Goal: Information Seeking & Learning: Understand process/instructions

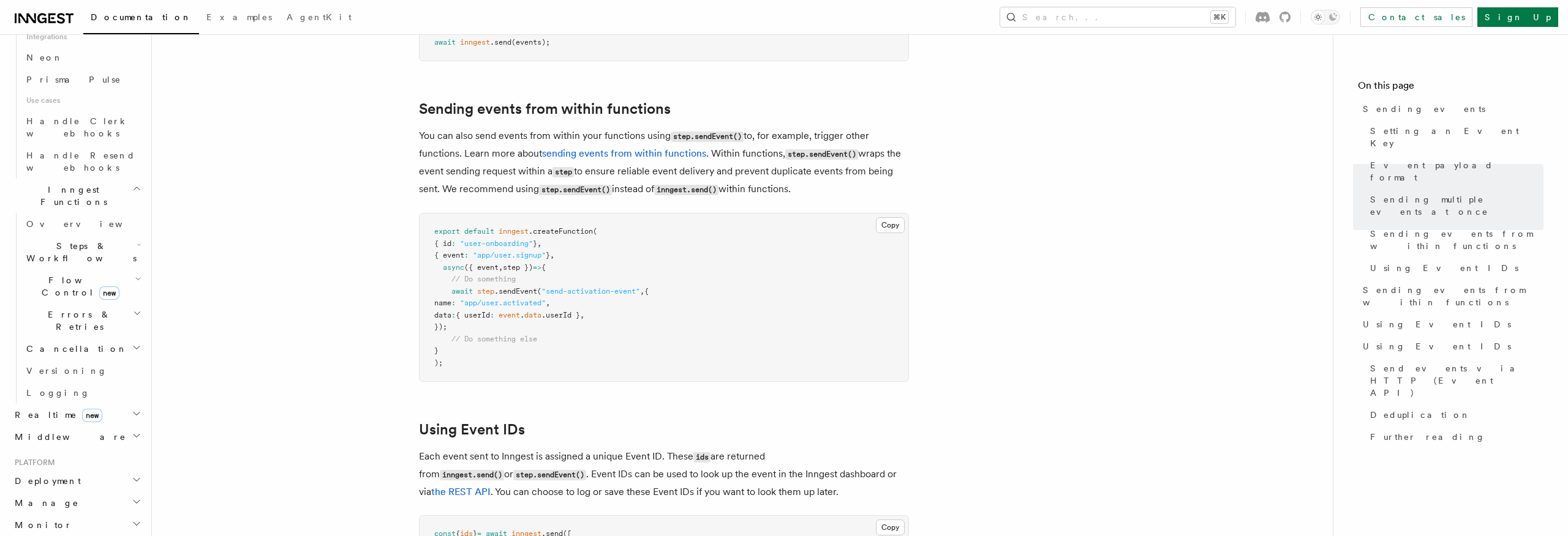
scroll to position [813, 0]
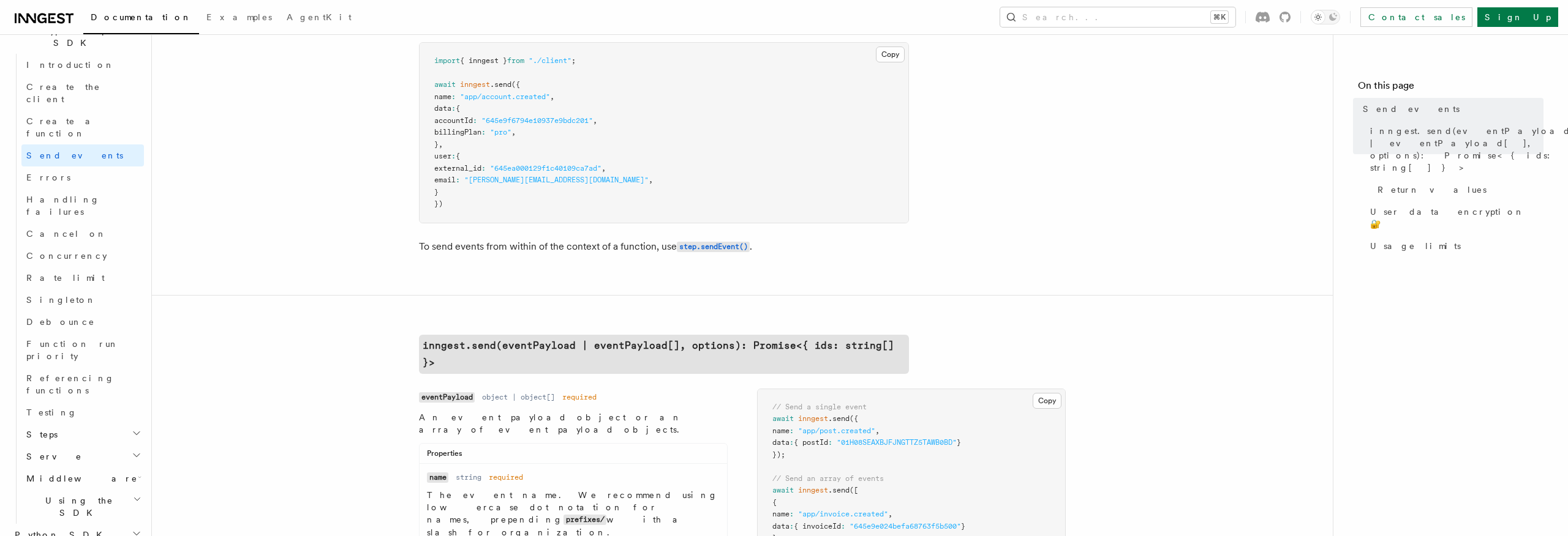
scroll to position [181, 0]
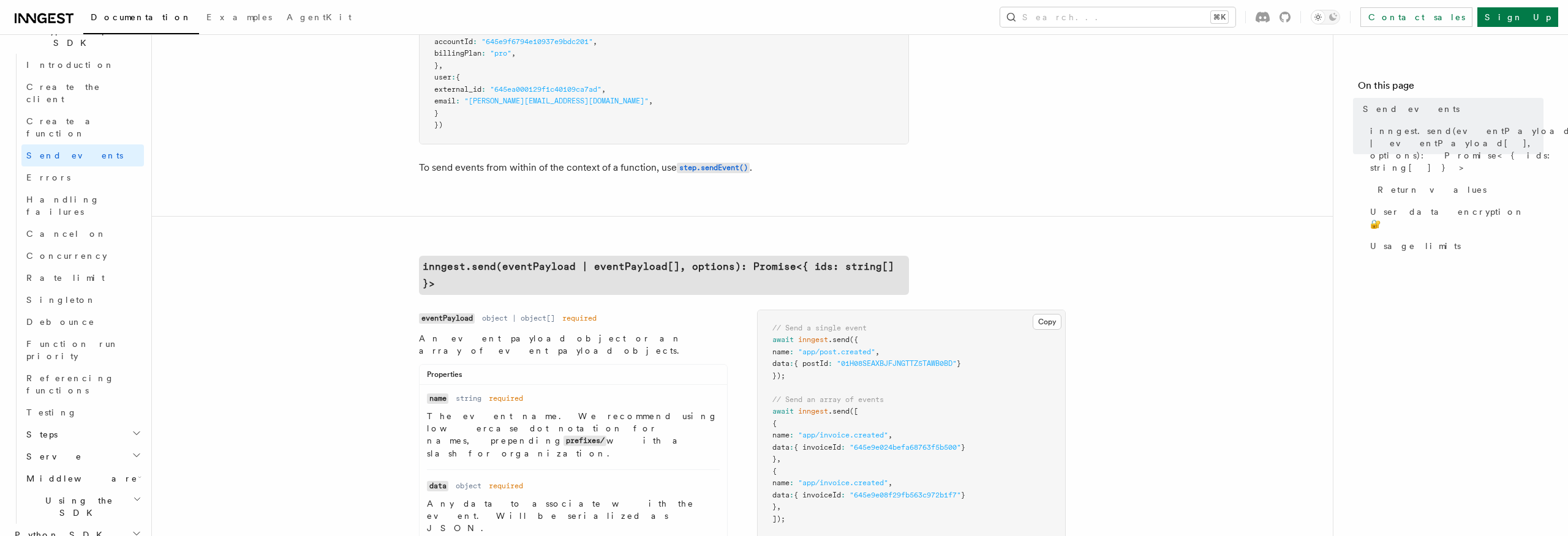
click at [1121, 23] on button "Search... ⌘K" at bounding box center [1117, 17] width 235 height 20
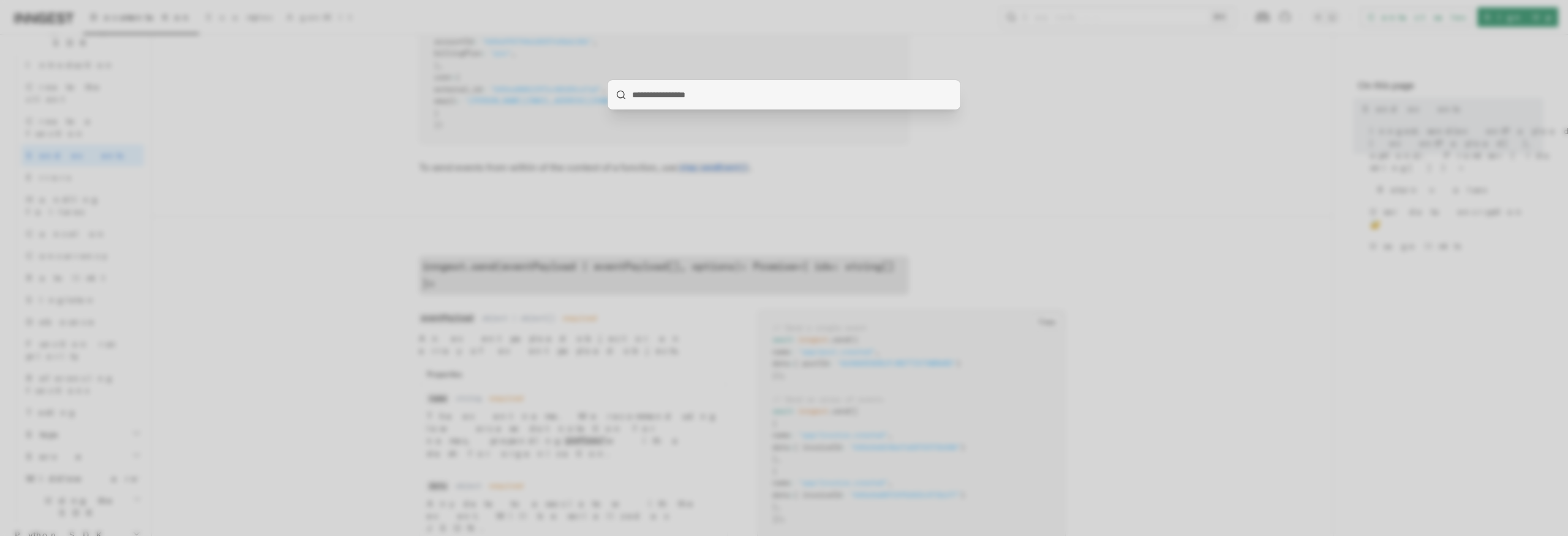
type input "**********"
click at [242, 206] on div at bounding box center [784, 268] width 1568 height 536
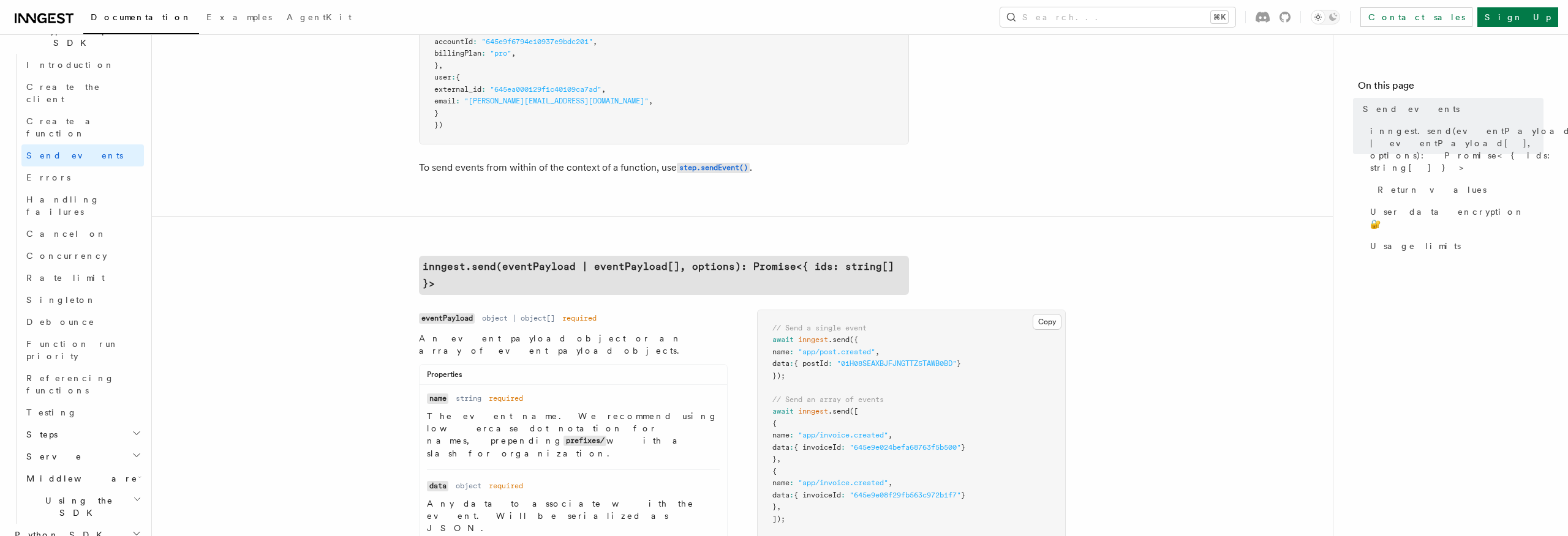
click at [83, 490] on h2 "Using the SDK" at bounding box center [83, 507] width 122 height 34
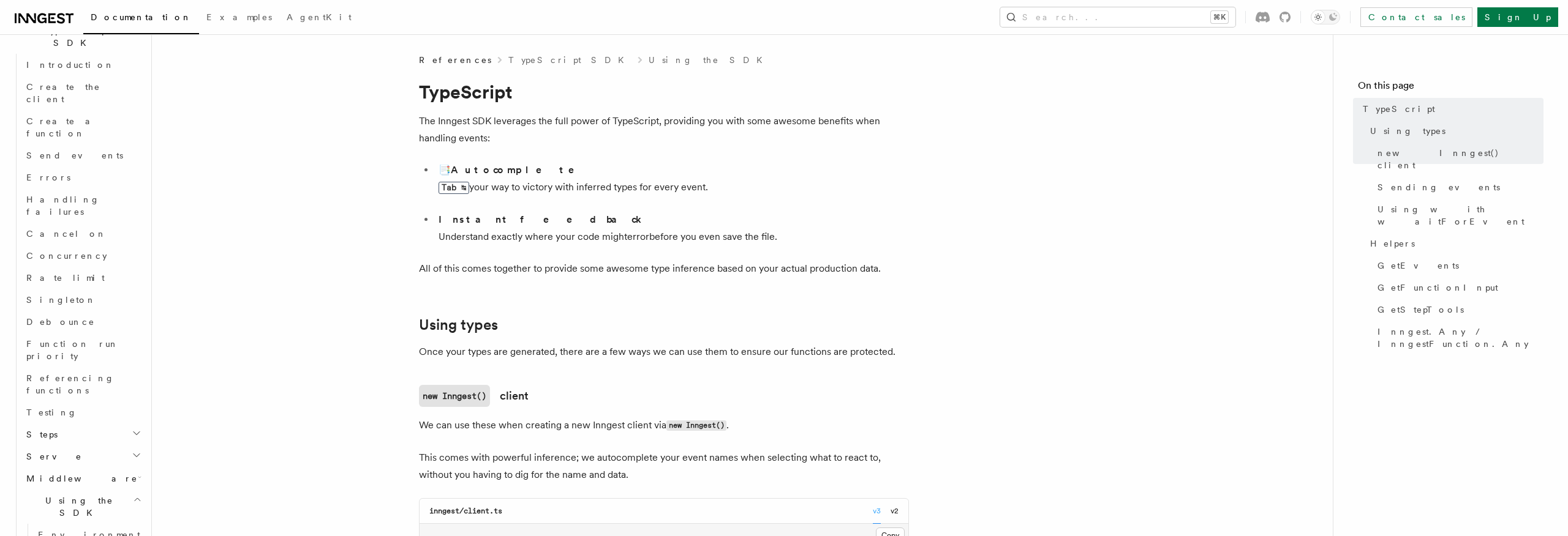
click at [699, 232] on li "Instant feedback Understand exactly where your code might error before you even…" at bounding box center [671, 228] width 474 height 34
click at [1392, 260] on span "GetEvents" at bounding box center [1418, 265] width 81 height 12
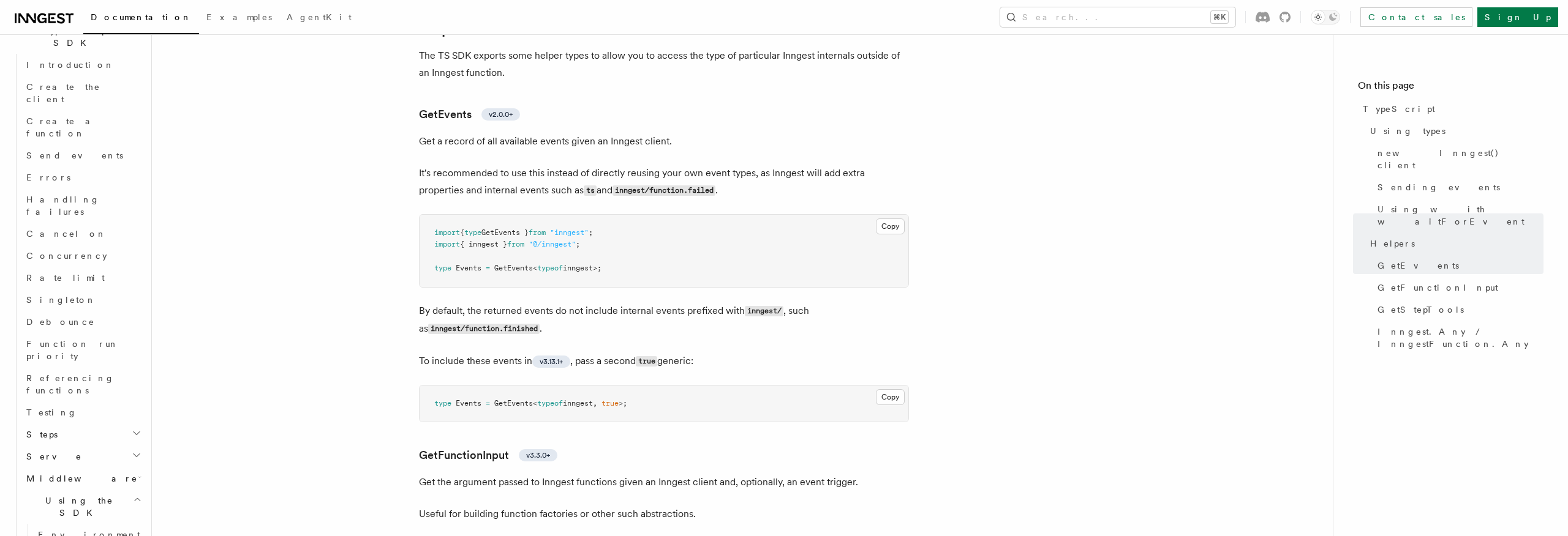
scroll to position [2235, 0]
click at [725, 235] on pre "import { type GetEvents } from "inngest" ; import { inngest } from "@/inngest" …" at bounding box center [664, 250] width 489 height 73
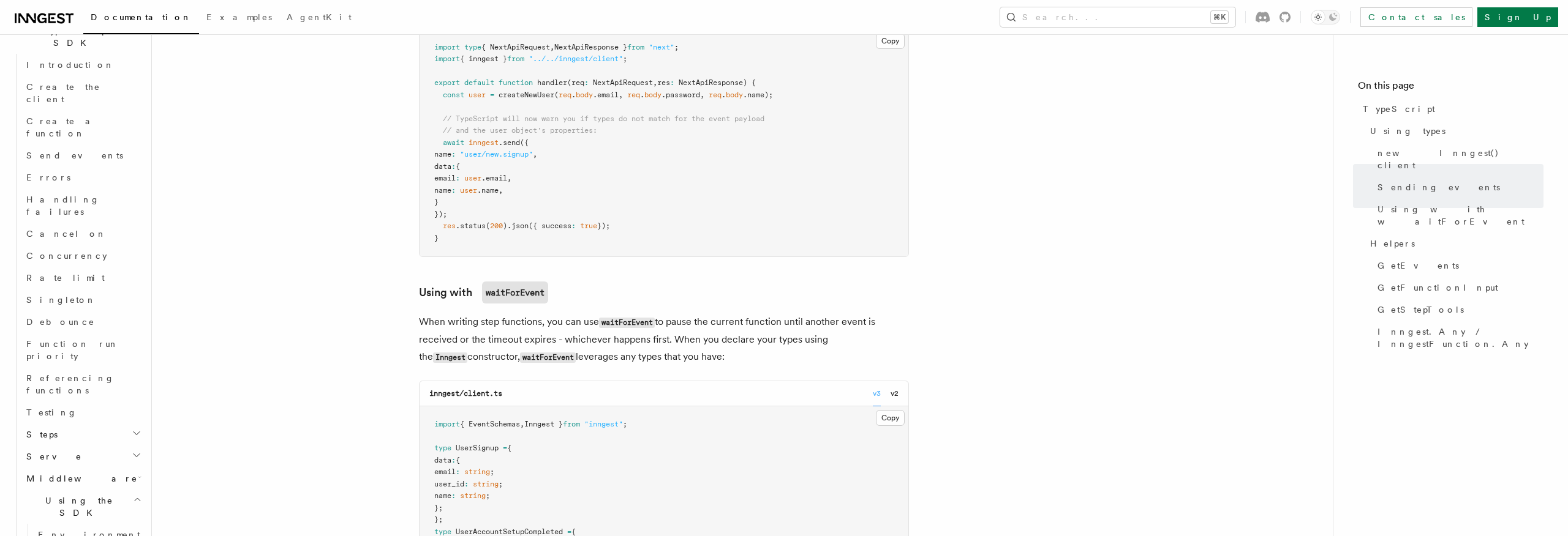
scroll to position [1158, 0]
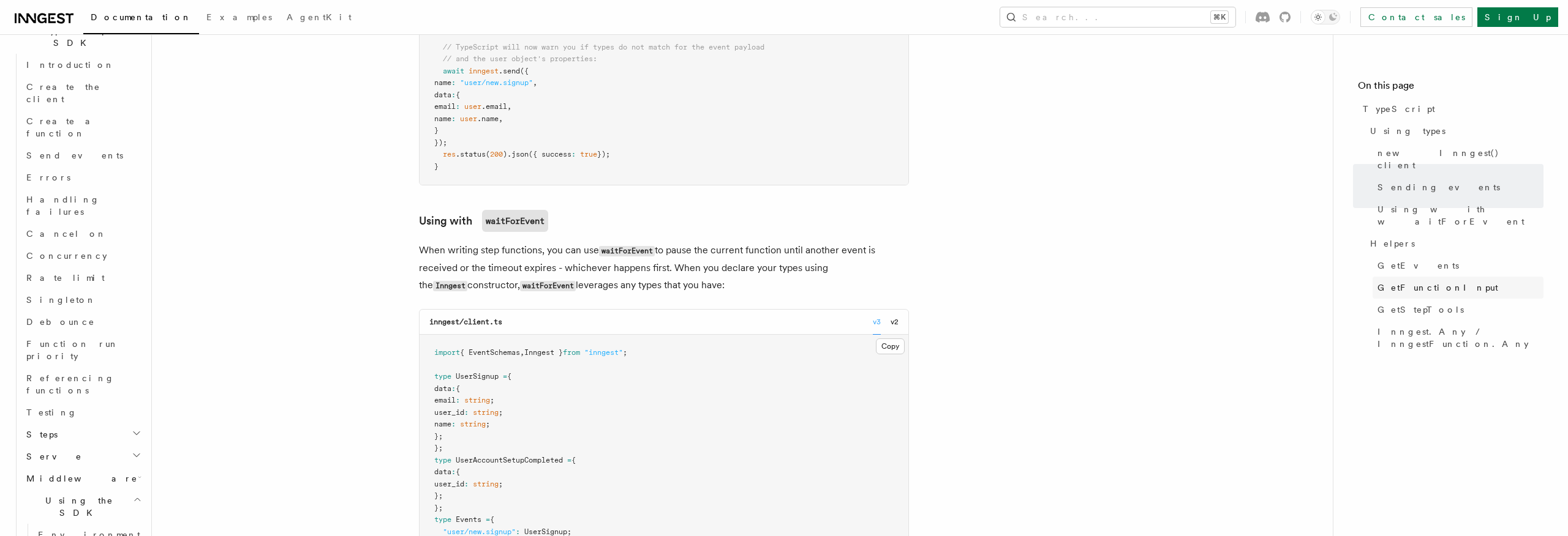
click at [1420, 282] on span "GetFunctionInput" at bounding box center [1437, 288] width 121 height 12
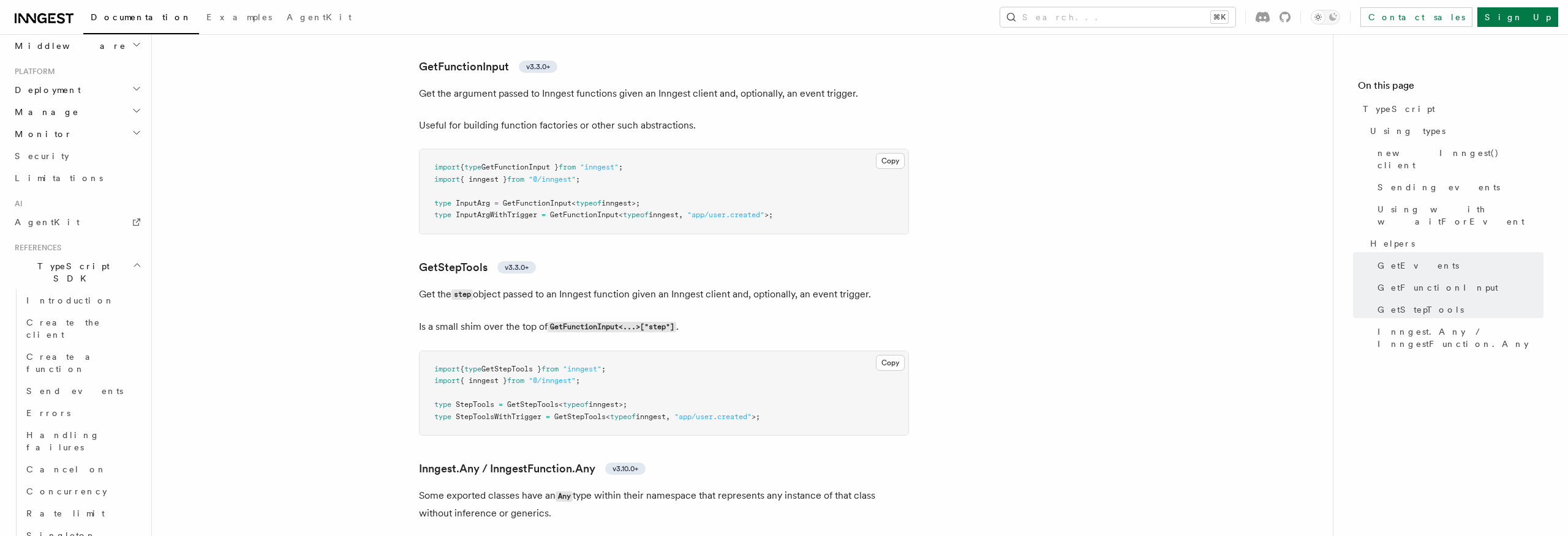
scroll to position [602, 0]
click at [94, 347] on link "Create a function" at bounding box center [83, 364] width 122 height 34
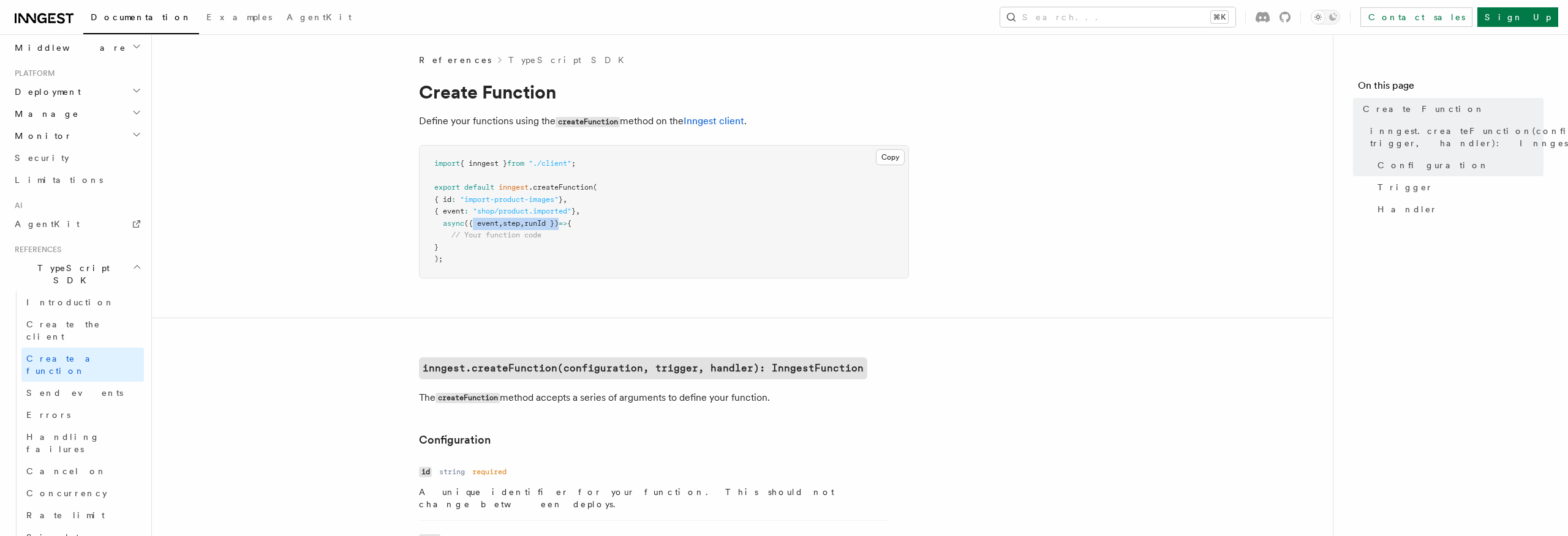
copy span "{ event , step , runId }"
drag, startPoint x: 571, startPoint y: 223, endPoint x: 475, endPoint y: 224, distance: 96.0
click at [475, 224] on span "async ({ event , step , runId }) => {" at bounding box center [502, 224] width 137 height 9
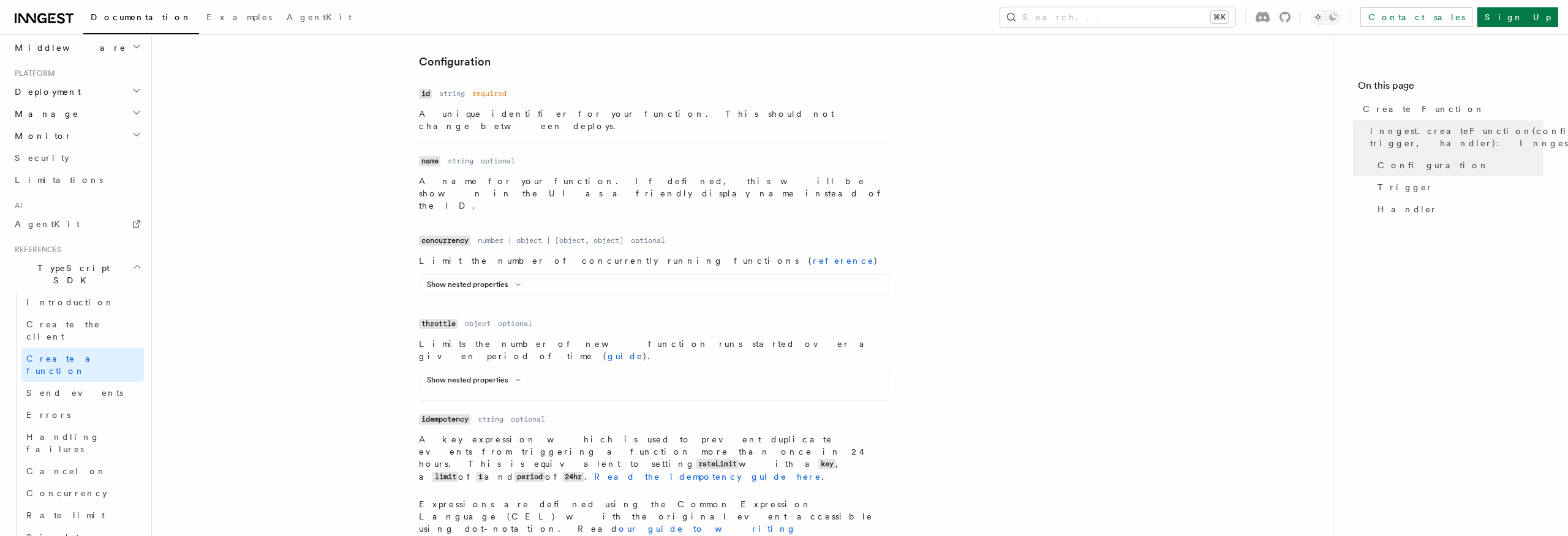
scroll to position [475, 0]
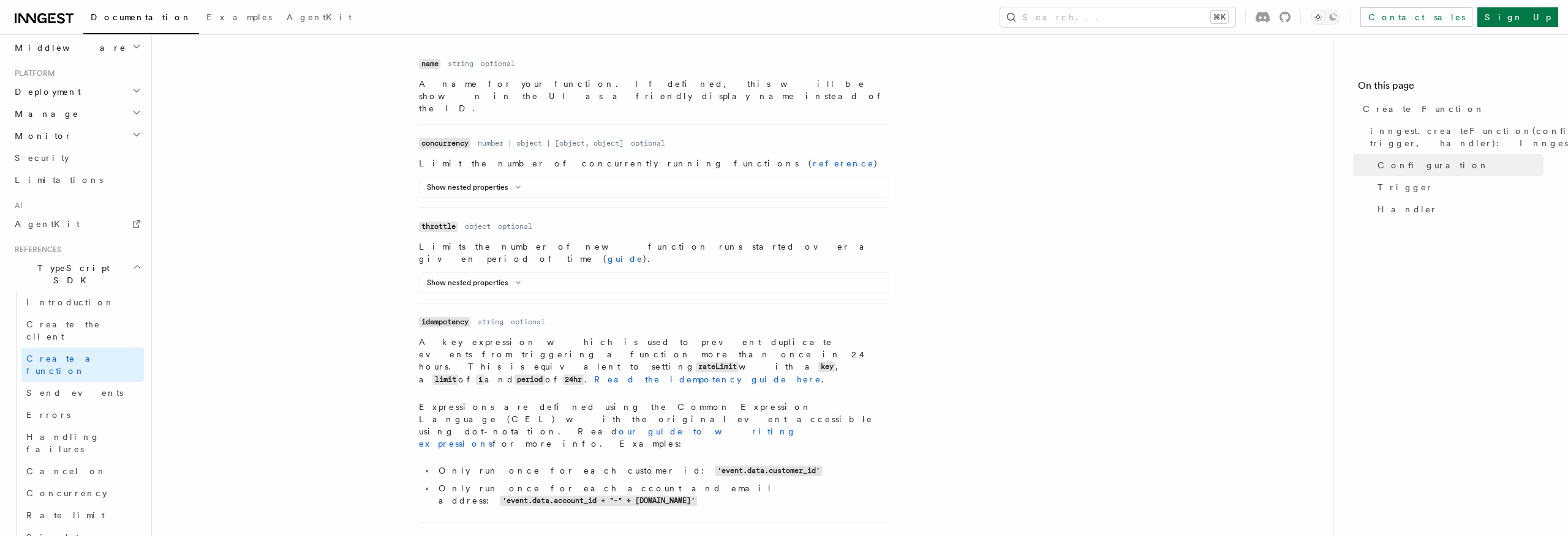
click at [715, 466] on code "'event.data.customer_id'" at bounding box center [769, 471] width 107 height 11
drag, startPoint x: 584, startPoint y: 373, endPoint x: 681, endPoint y: 372, distance: 97.0
click at [715, 466] on code "'event.data.customer_id'" at bounding box center [769, 471] width 107 height 11
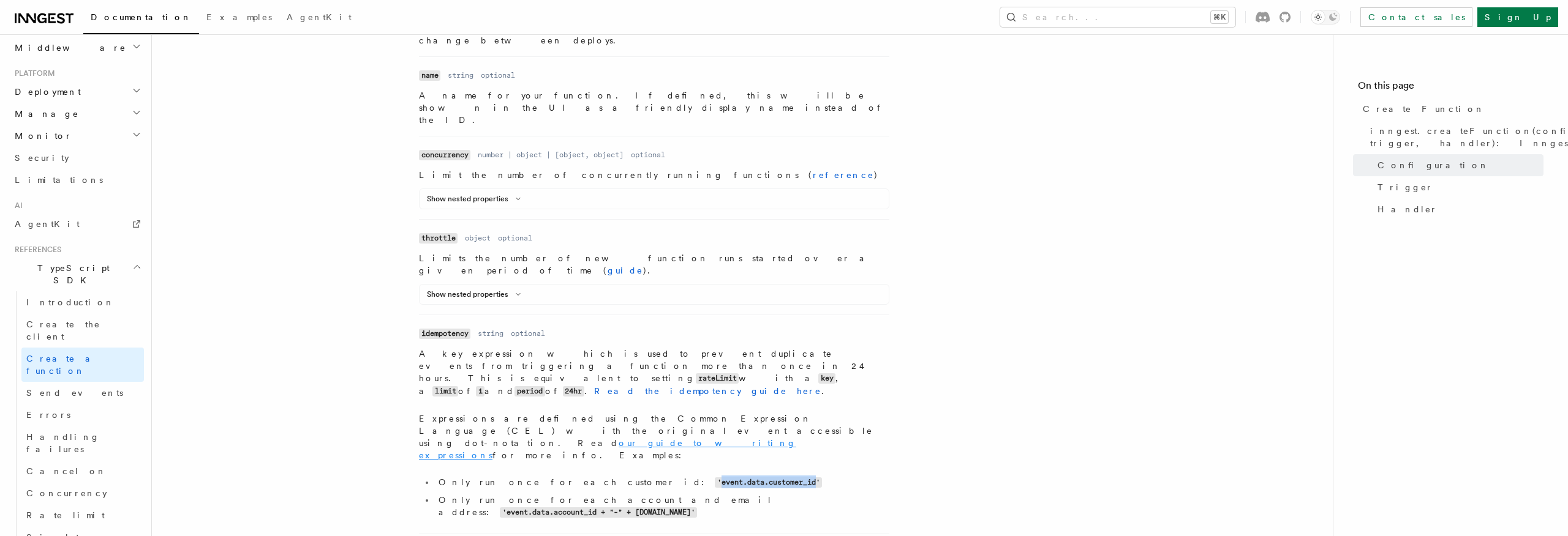
click at [552, 438] on link "our guide to writing expressions" at bounding box center [608, 449] width 377 height 22
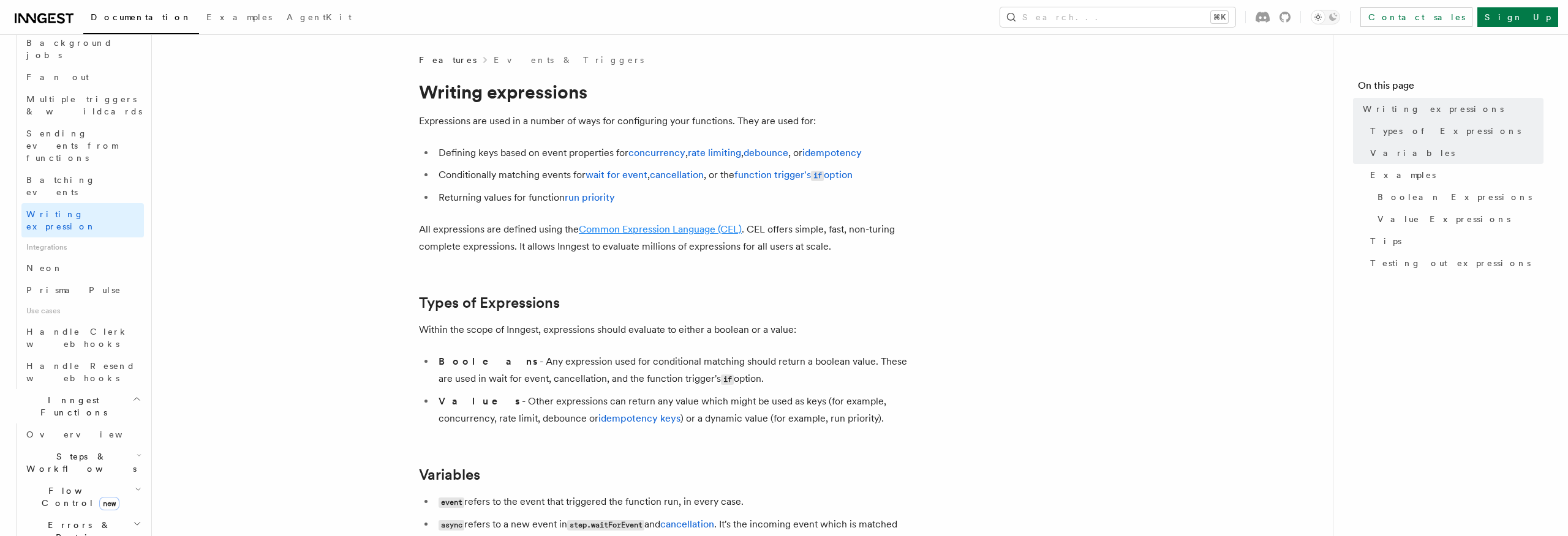
click at [606, 230] on link "Common Expression Language (CEL)" at bounding box center [660, 229] width 163 height 11
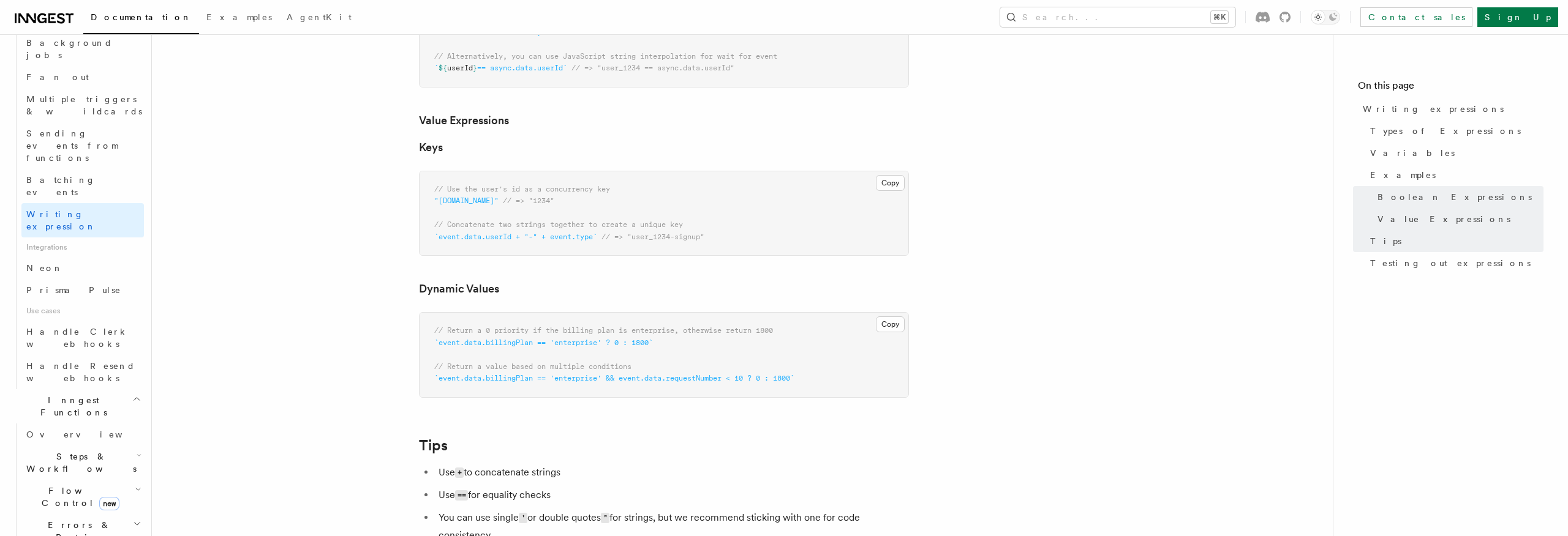
scroll to position [842, 0]
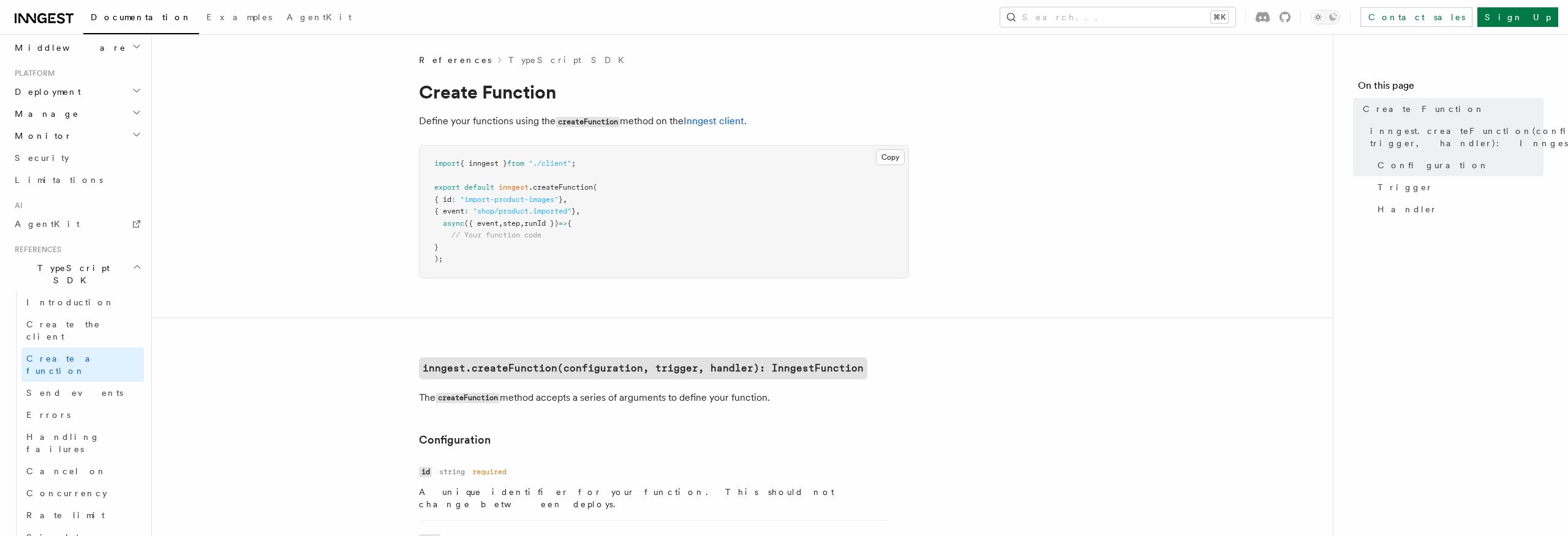
click at [787, 262] on pre "import { inngest } from "./client" ; export default inngest .createFunction ( {…" at bounding box center [664, 212] width 489 height 132
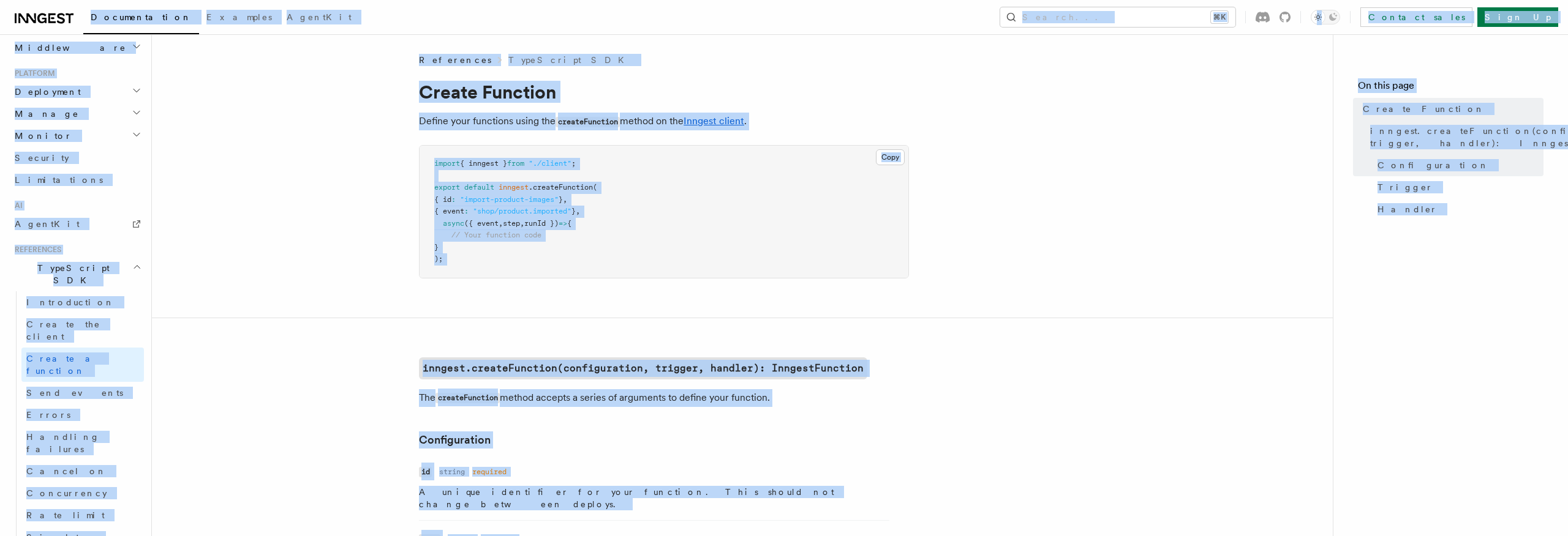
copy body "Loremipsumdol Sitametc AdipiSci Elitse... ⌘D Eiusmod tempo Inci Ut Labore... Et…"
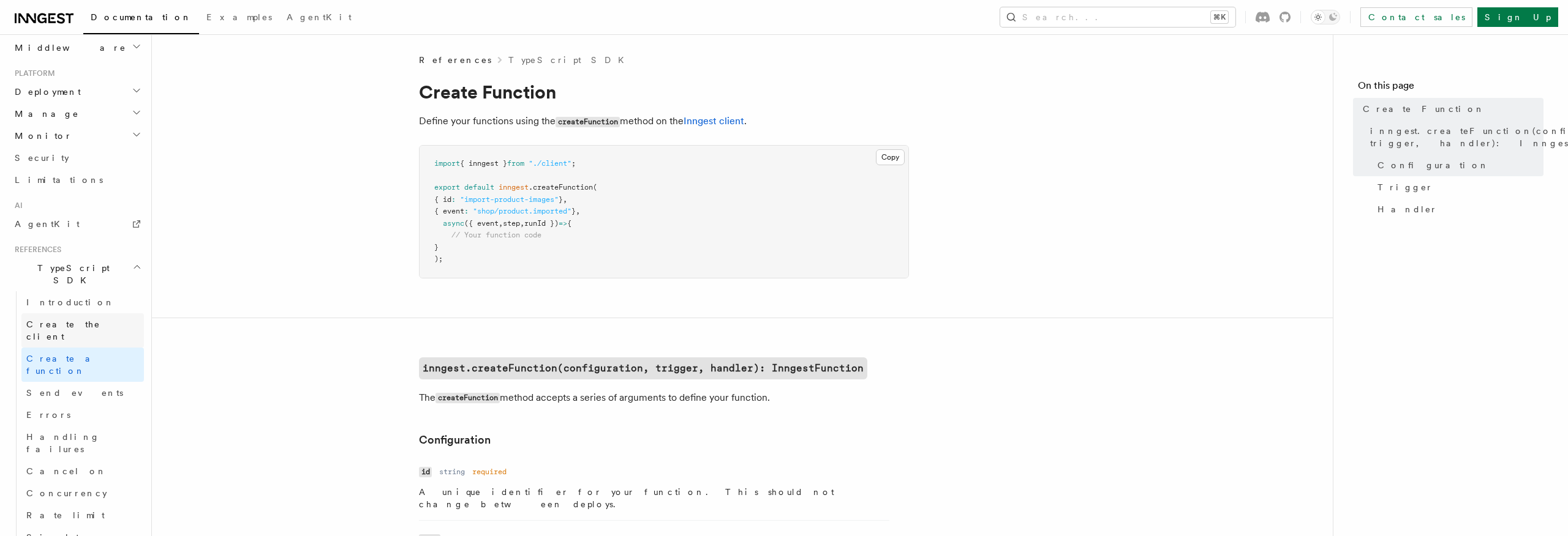
click at [68, 320] on span "Create the client" at bounding box center [63, 330] width 74 height 22
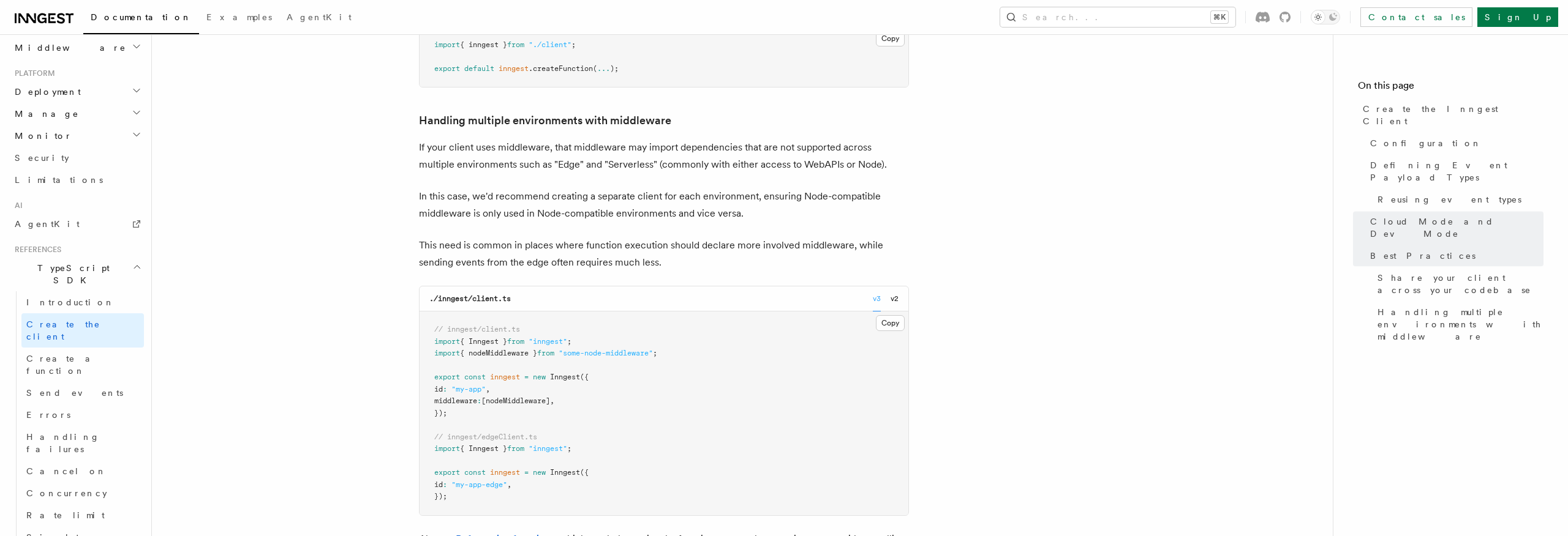
scroll to position [2860, 0]
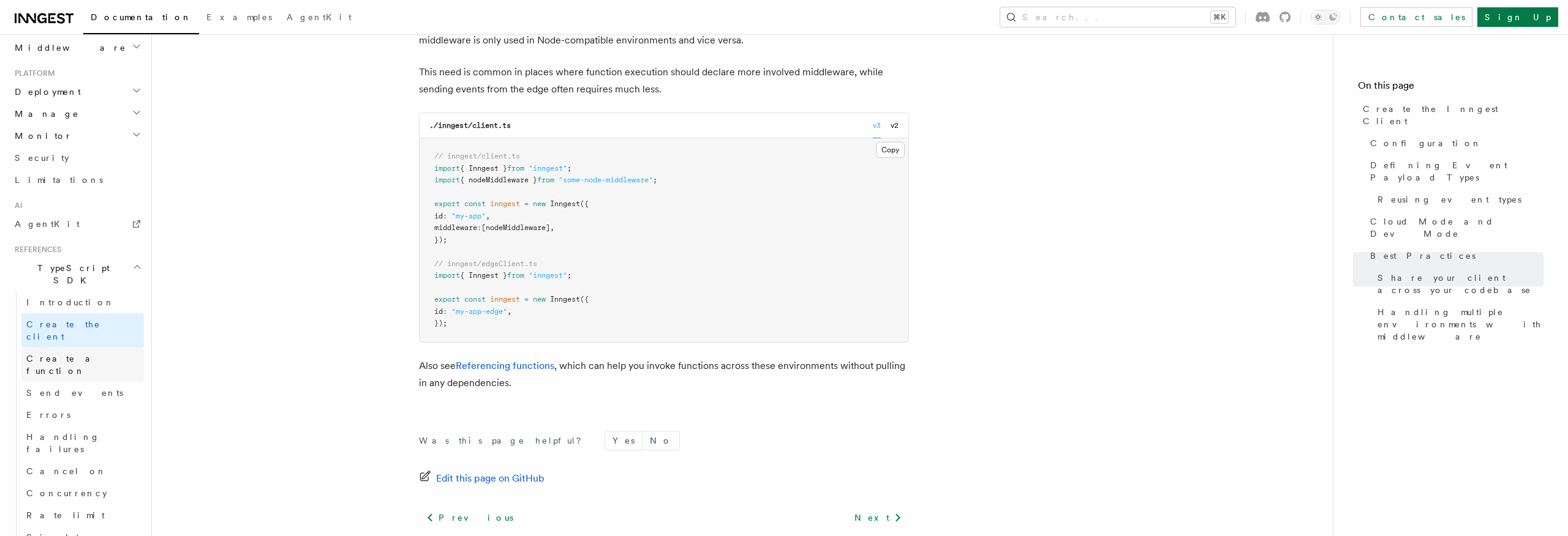
click at [64, 354] on span "Create a function" at bounding box center [63, 364] width 73 height 22
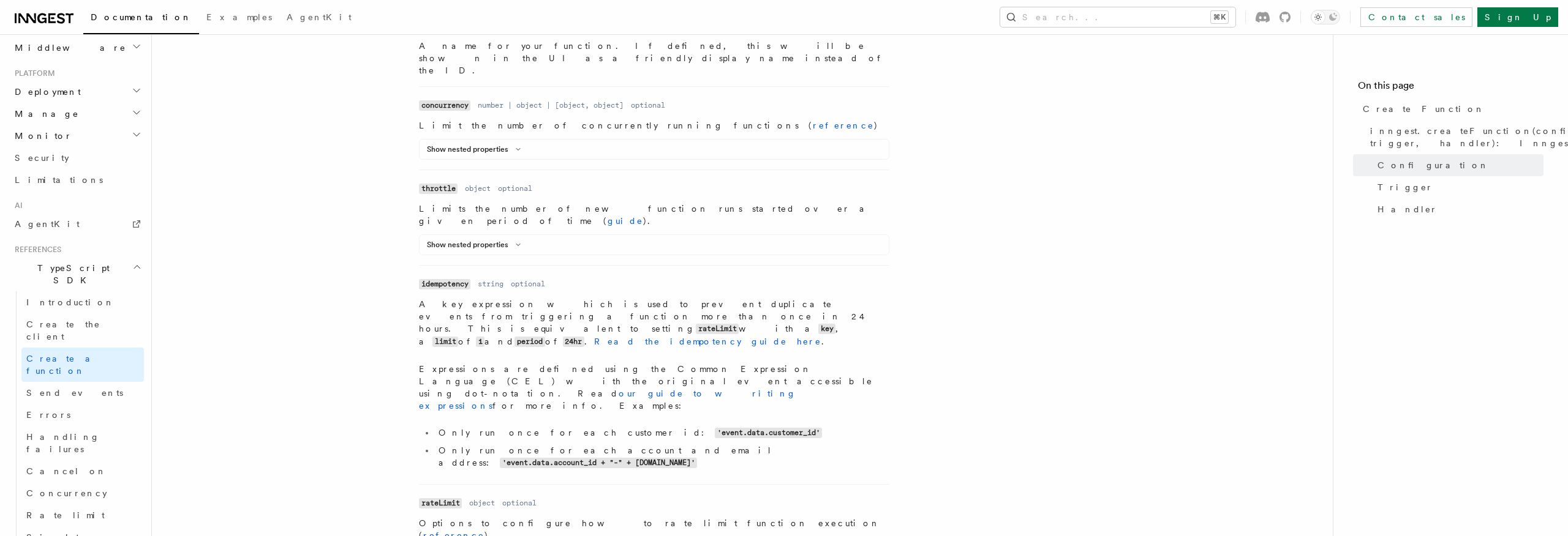
scroll to position [514, 0]
click at [715, 428] on code "'event.data.customer_id'" at bounding box center [769, 433] width 107 height 11
